Goal: Navigation & Orientation: Find specific page/section

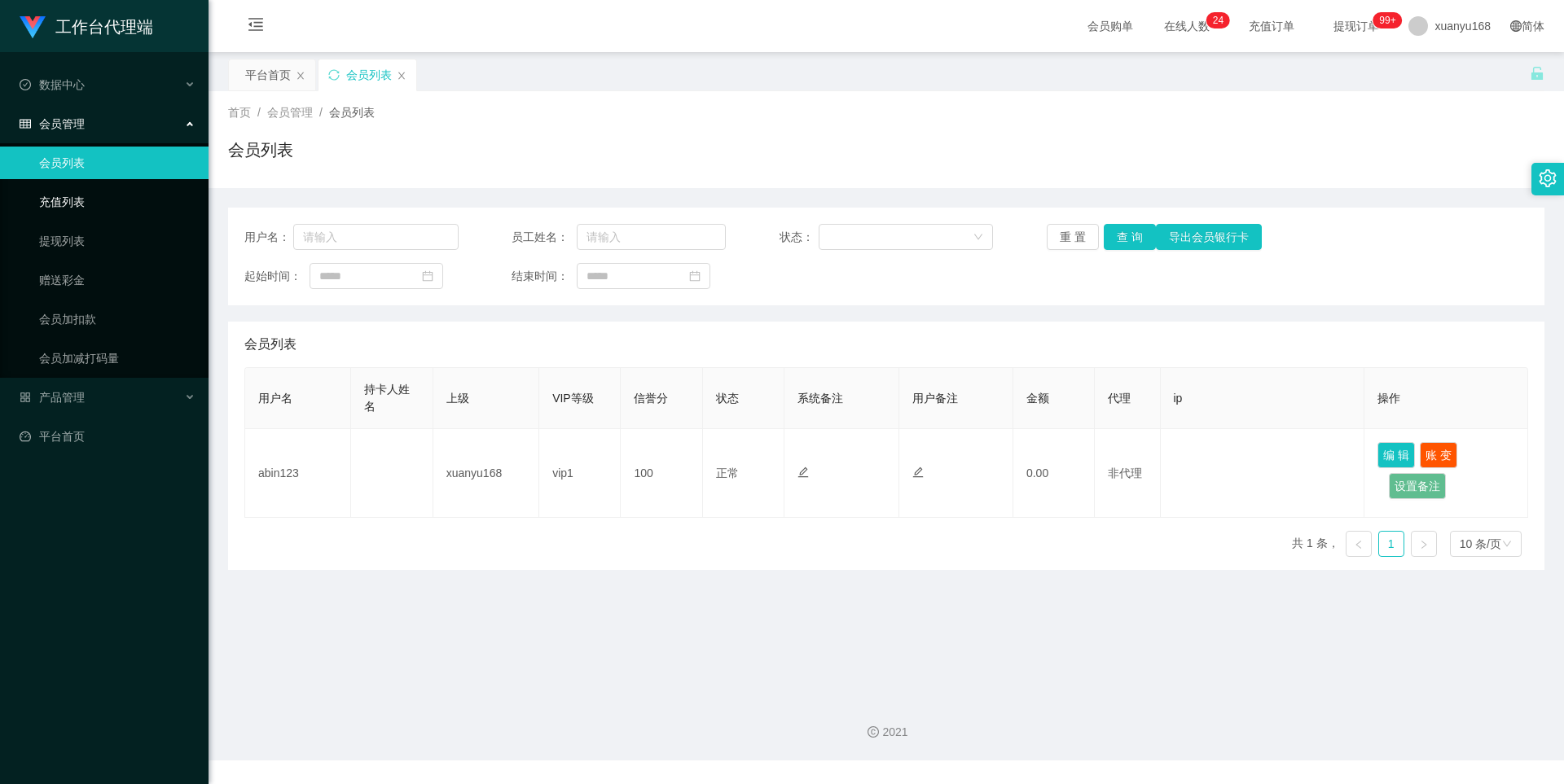
click at [106, 197] on link "充值列表" at bounding box center [117, 202] width 156 height 32
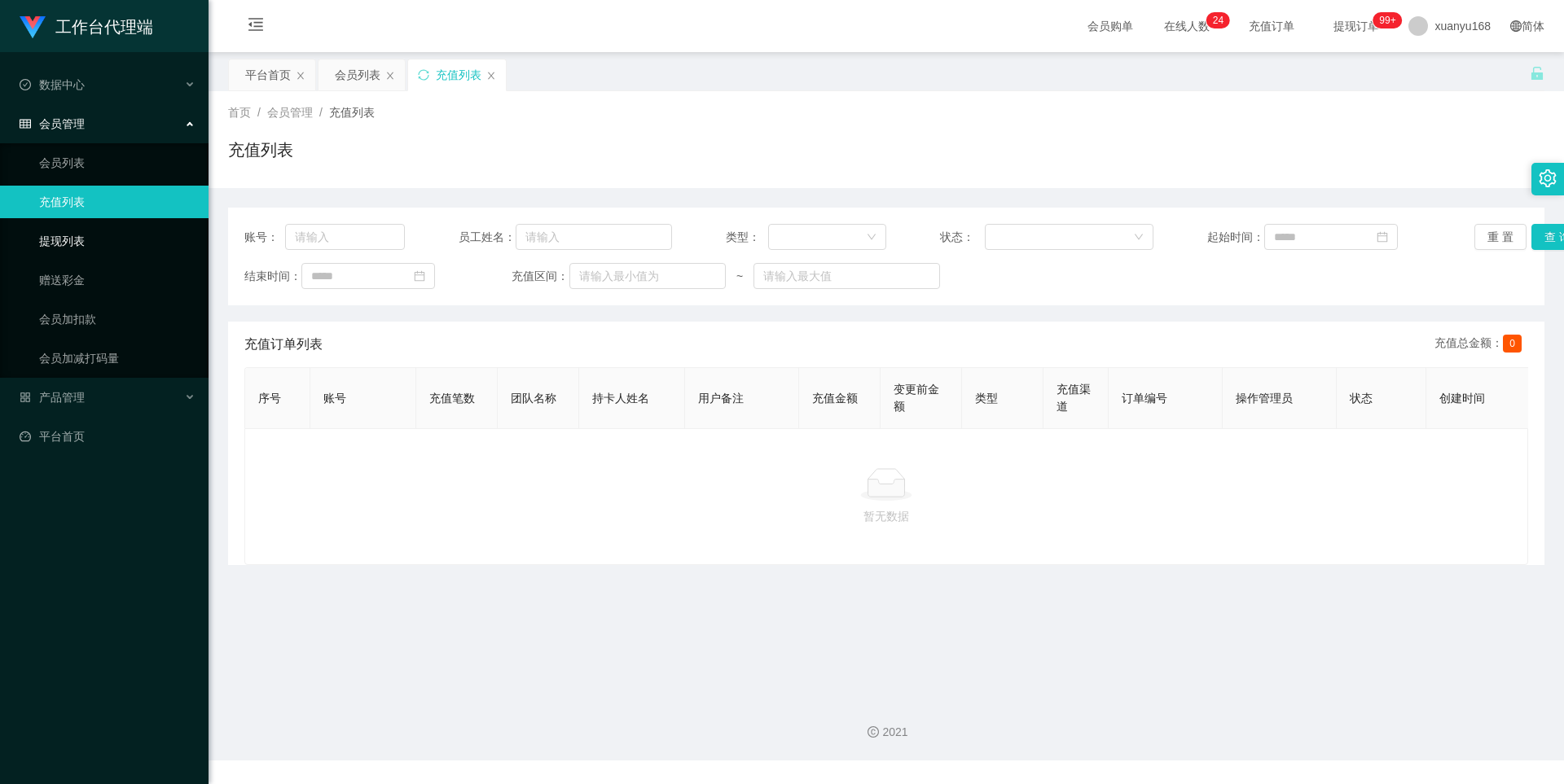
click at [124, 243] on link "提现列表" at bounding box center [117, 240] width 156 height 32
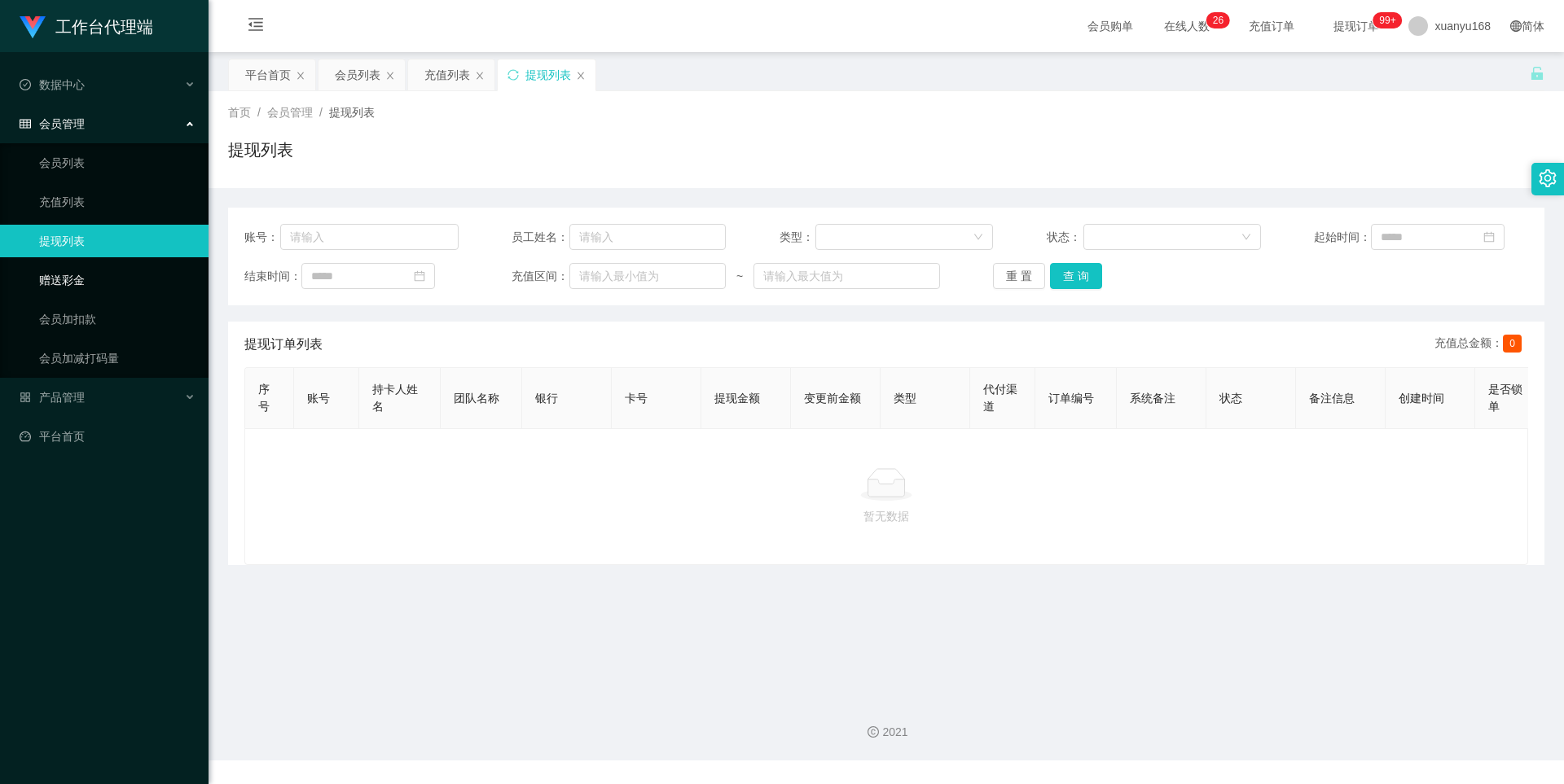
click at [123, 269] on link "赠送彩金" at bounding box center [117, 280] width 156 height 32
